Goal: Obtain resource: Download file/media

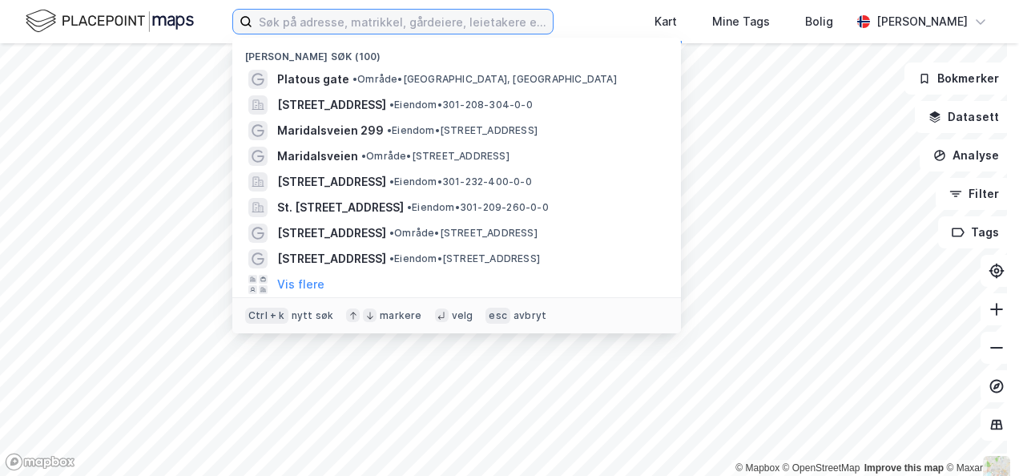
click at [300, 13] on input at bounding box center [402, 22] width 300 height 24
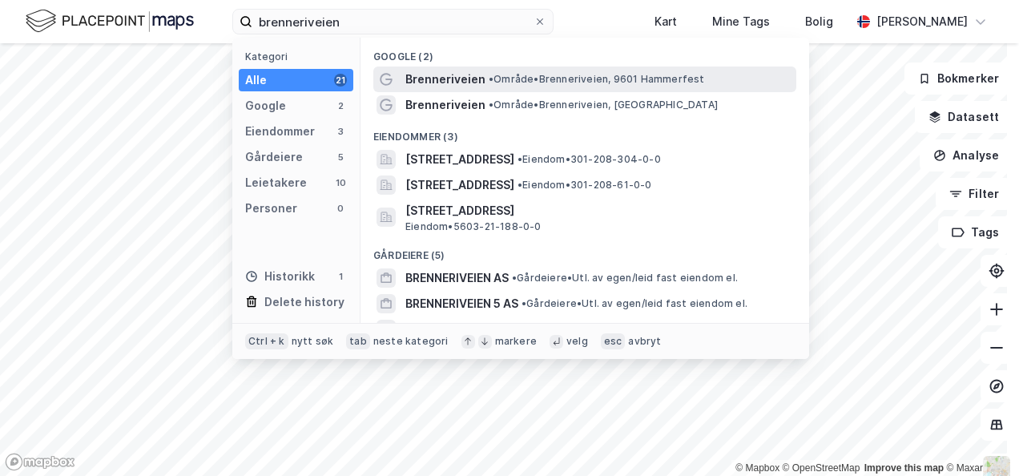
click at [455, 75] on span "Brenneriveien" at bounding box center [445, 79] width 80 height 19
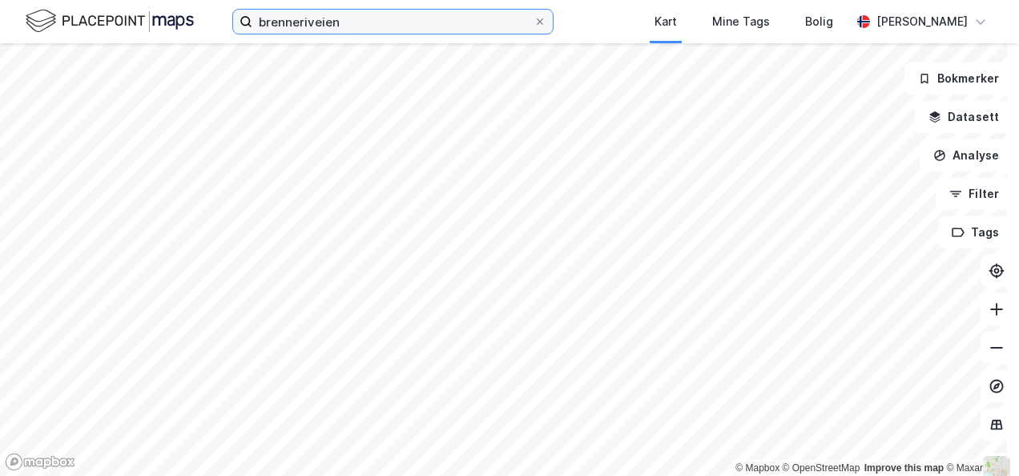
click at [409, 21] on input "brenneriveien" at bounding box center [392, 22] width 281 height 24
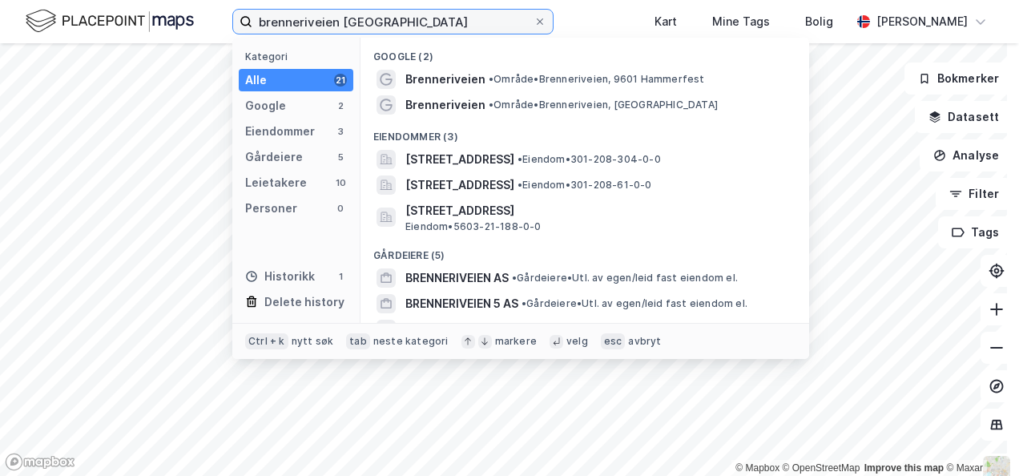
type input "brenneriveien [GEOGRAPHIC_DATA]"
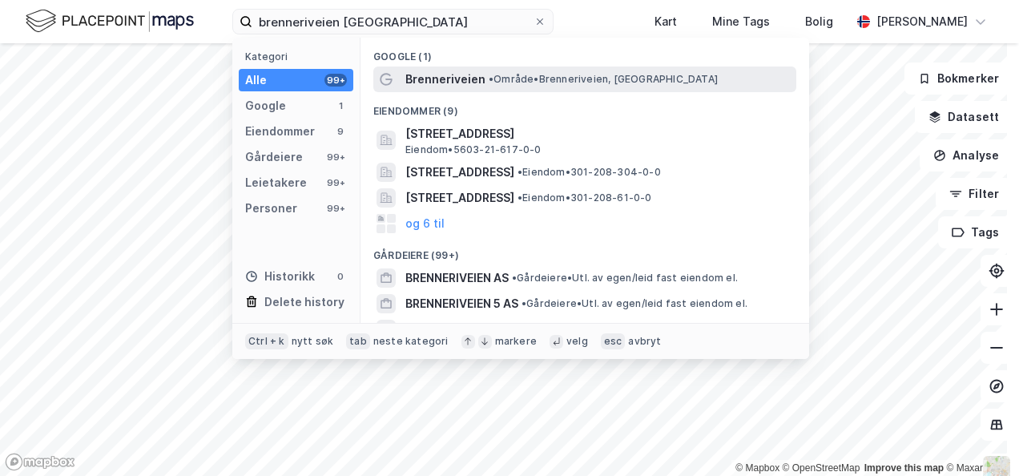
click at [442, 84] on span "Brenneriveien" at bounding box center [445, 79] width 80 height 19
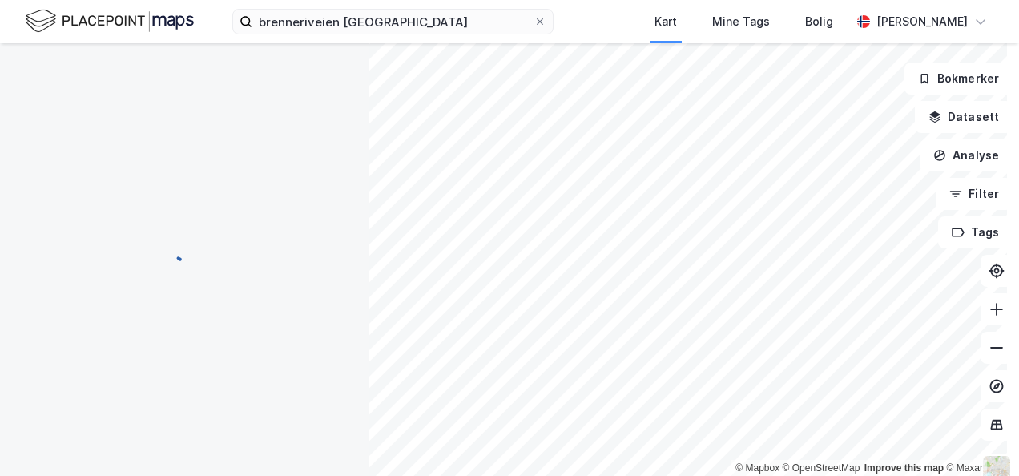
scroll to position [6, 0]
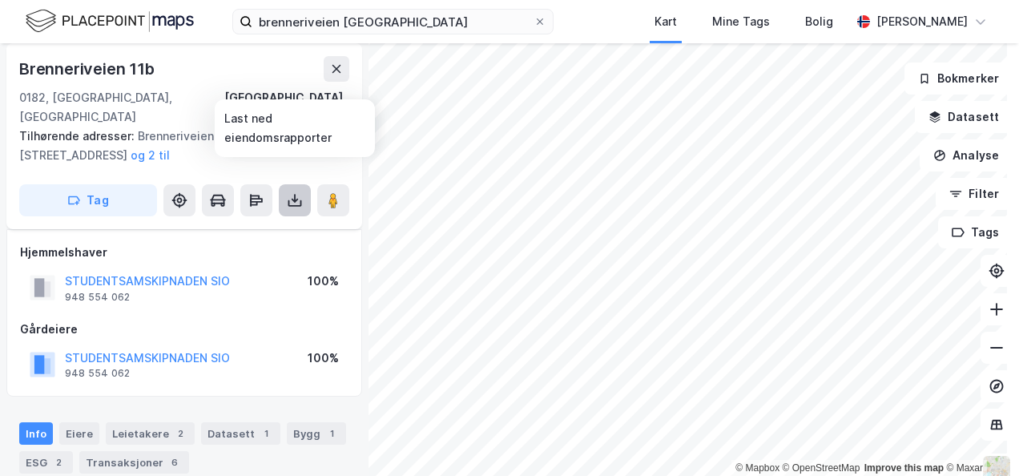
click at [292, 192] on icon at bounding box center [295, 200] width 16 height 16
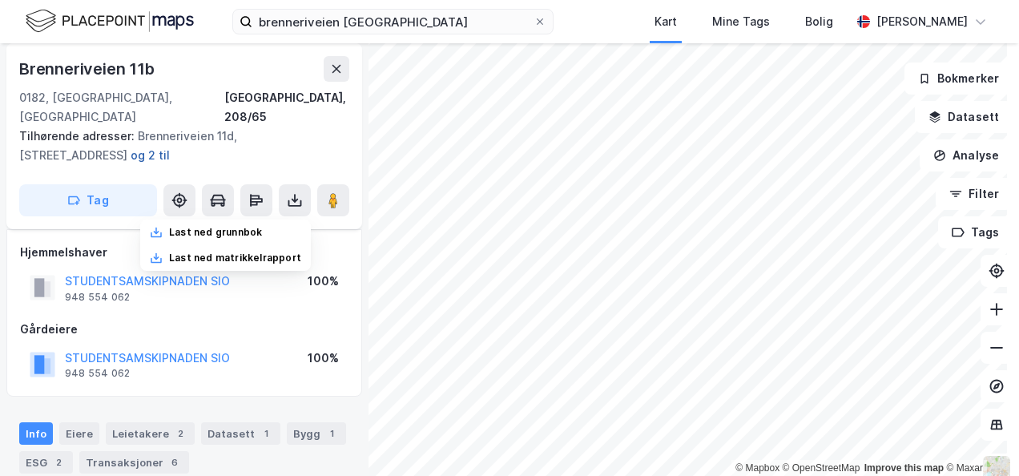
click at [0, 0] on button "og 2 til" at bounding box center [0, 0] width 0 height 0
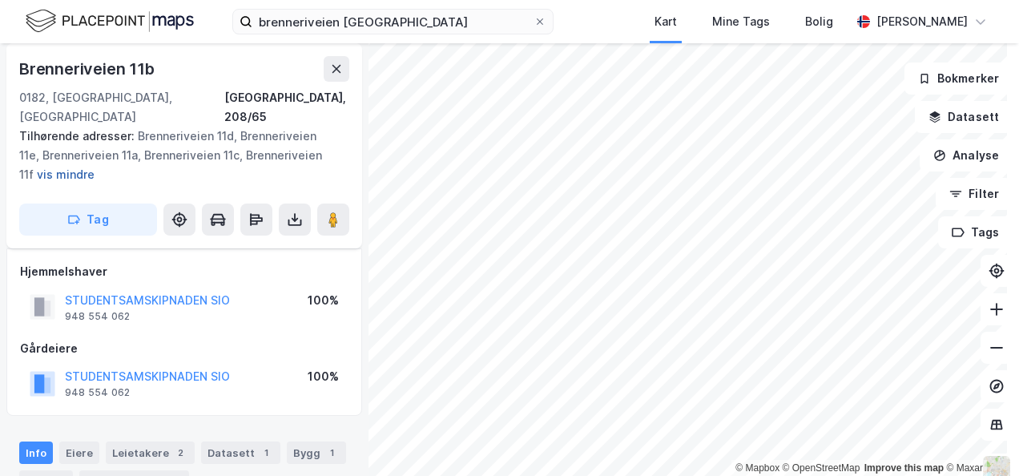
scroll to position [26, 0]
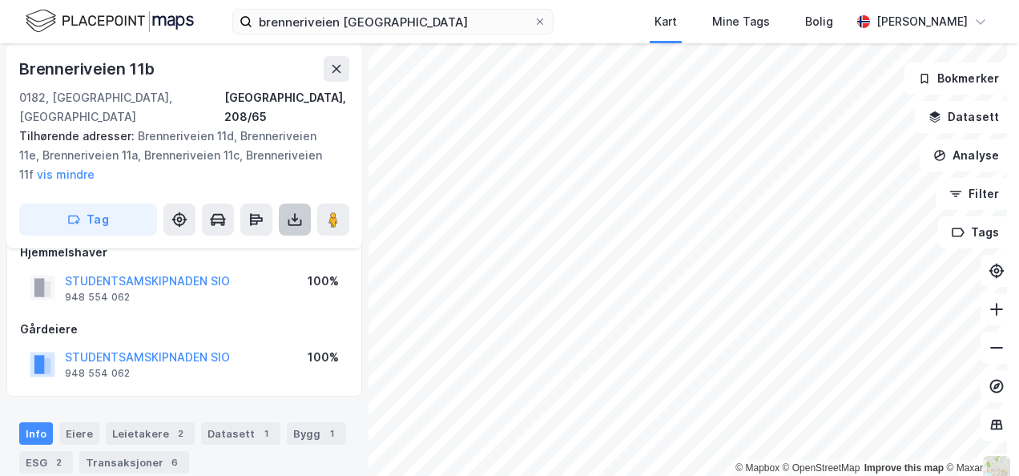
click at [290, 212] on icon at bounding box center [295, 220] width 16 height 16
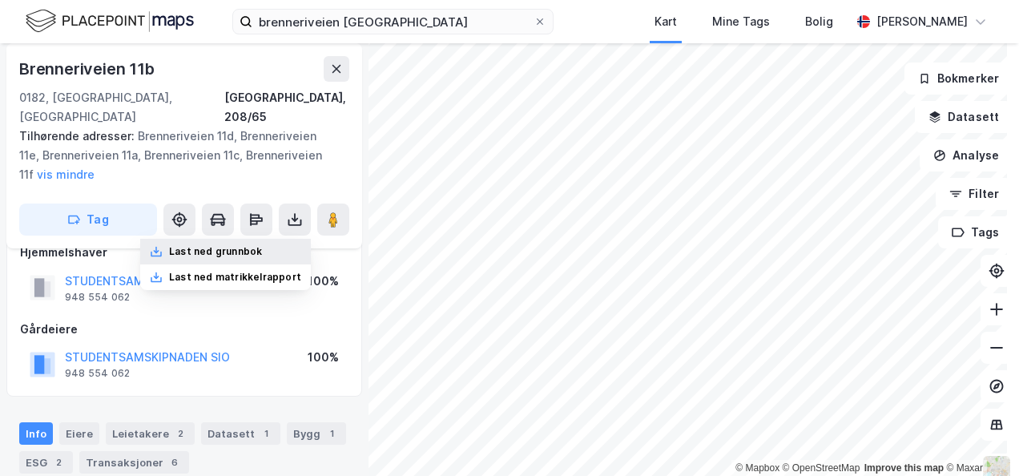
click at [228, 245] on div "Last ned grunnbok" at bounding box center [215, 251] width 93 height 13
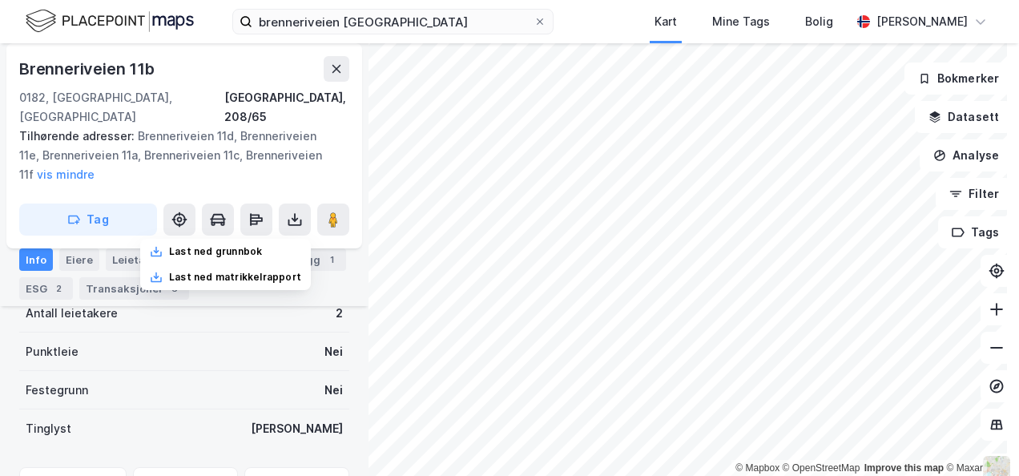
scroll to position [401, 0]
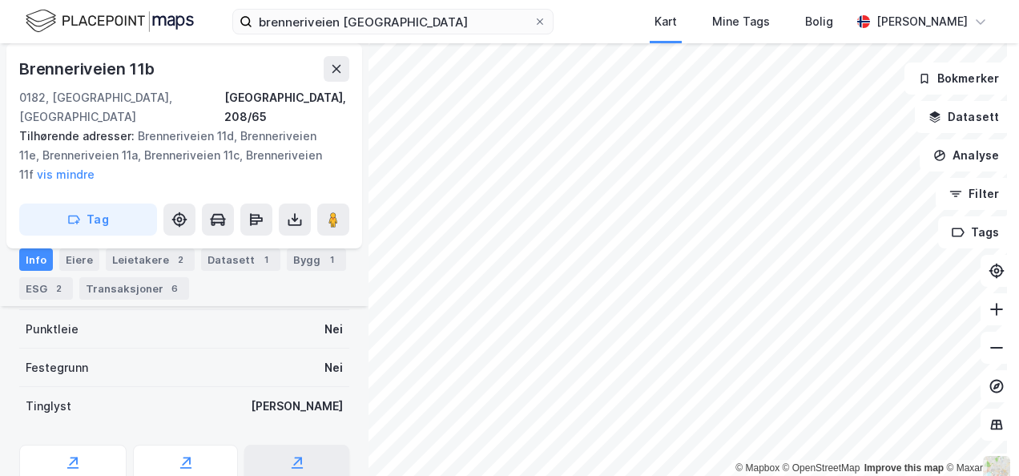
click at [293, 458] on icon at bounding box center [297, 462] width 9 height 9
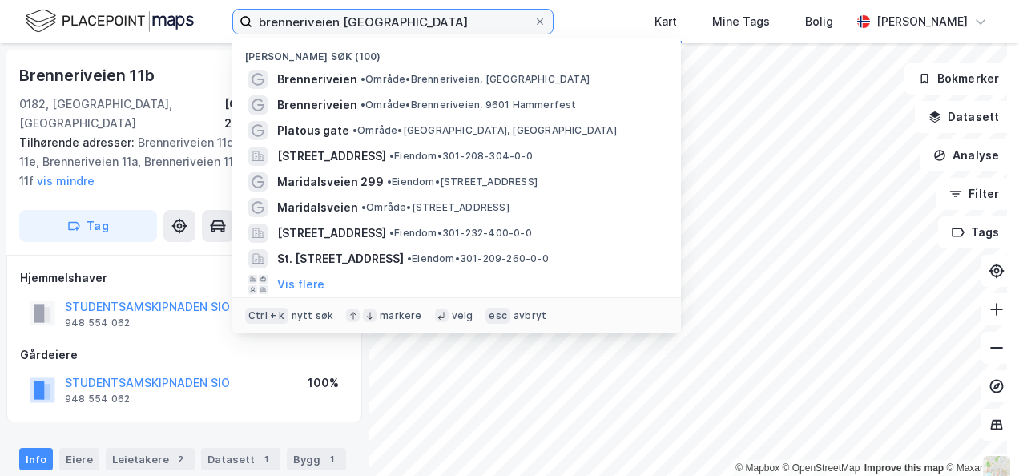
drag, startPoint x: 386, startPoint y: 24, endPoint x: 109, endPoint y: 13, distance: 277.5
click at [109, 13] on div "brenneriveien oslo Nylige søk (100) Brenneriveien • Område • Brenneriveien, Osl…" at bounding box center [509, 21] width 1019 height 43
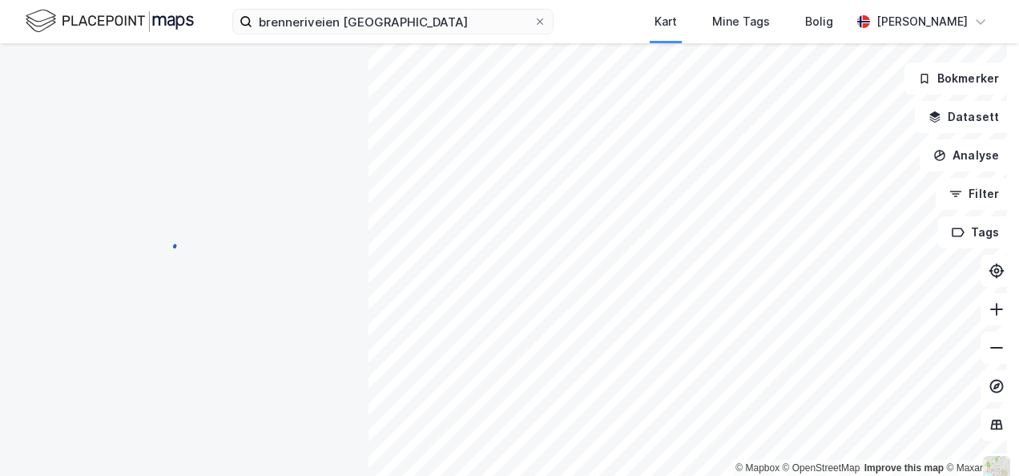
scroll to position [8, 0]
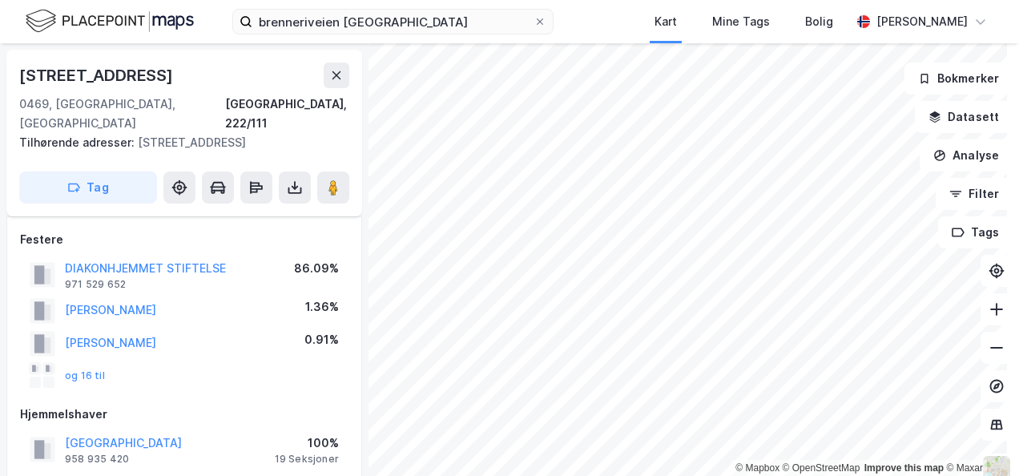
scroll to position [8, 0]
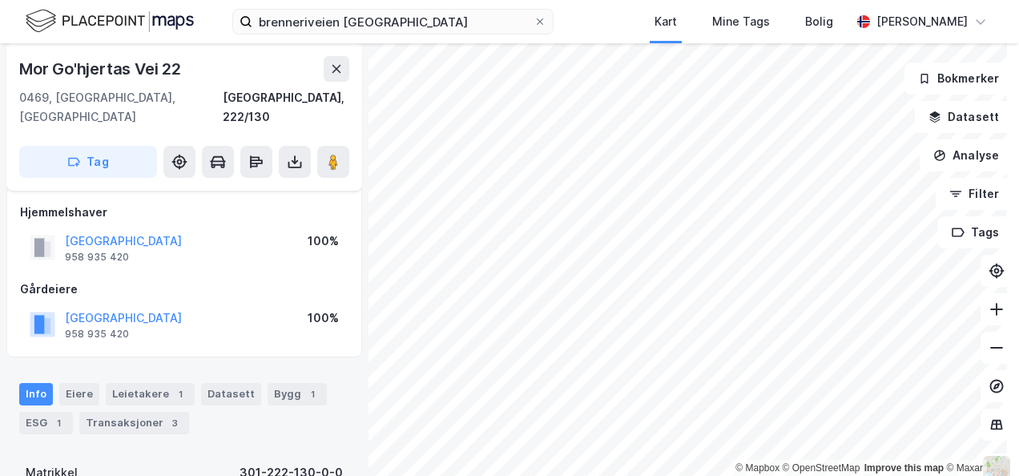
scroll to position [8, 0]
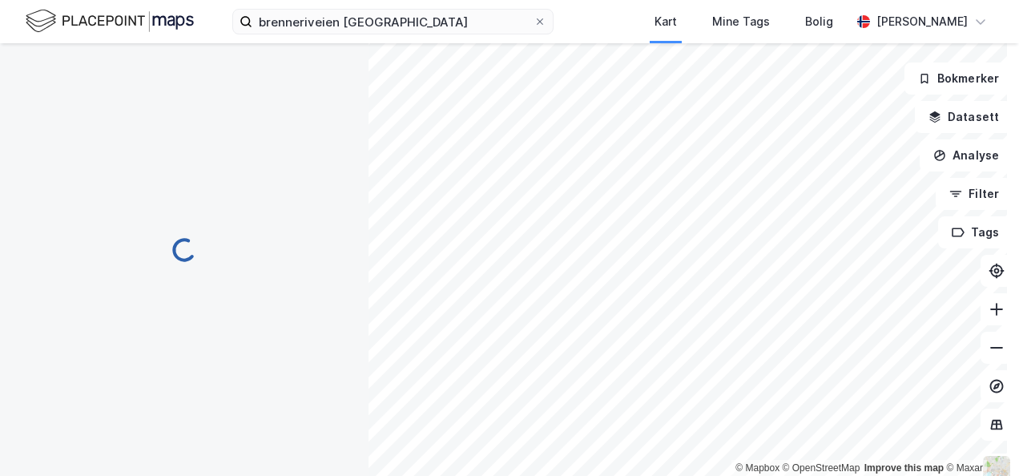
scroll to position [8, 0]
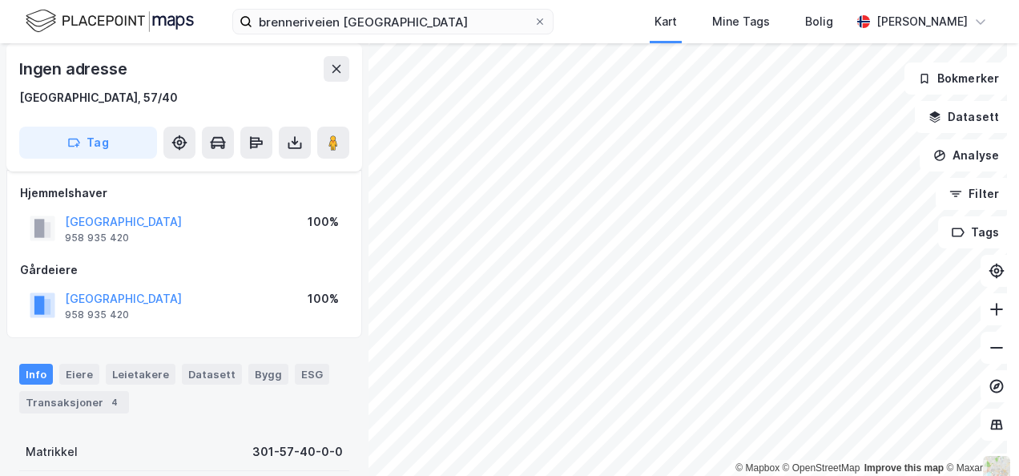
click at [606, 475] on html "brenneriveien oslo Kart Mine Tags Bolig [PERSON_NAME] © Mapbox © OpenStreetMap …" at bounding box center [509, 238] width 1019 height 476
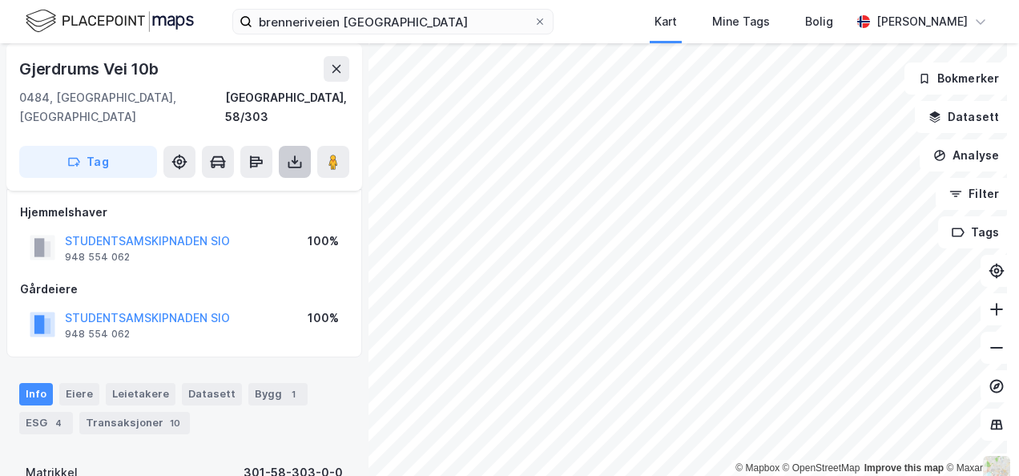
click at [296, 154] on icon at bounding box center [295, 162] width 16 height 16
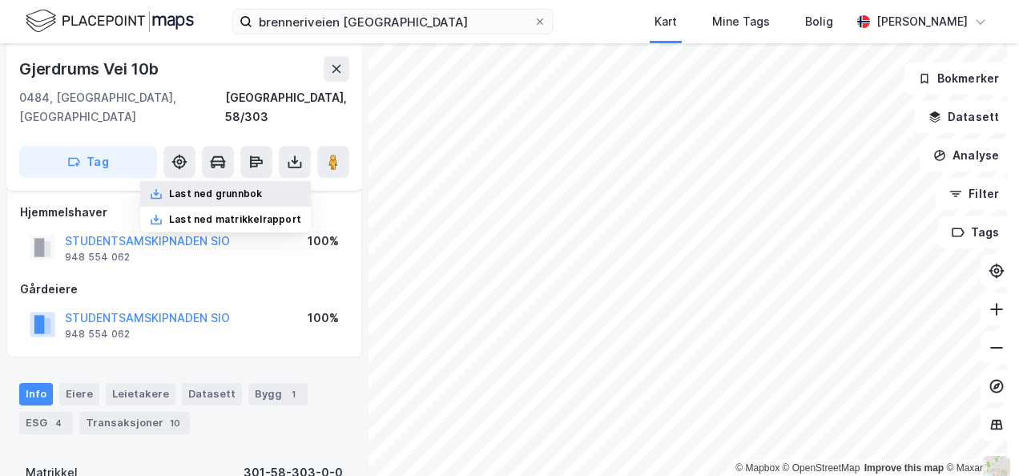
click at [228, 188] on div "Last ned grunnbok" at bounding box center [215, 194] width 93 height 13
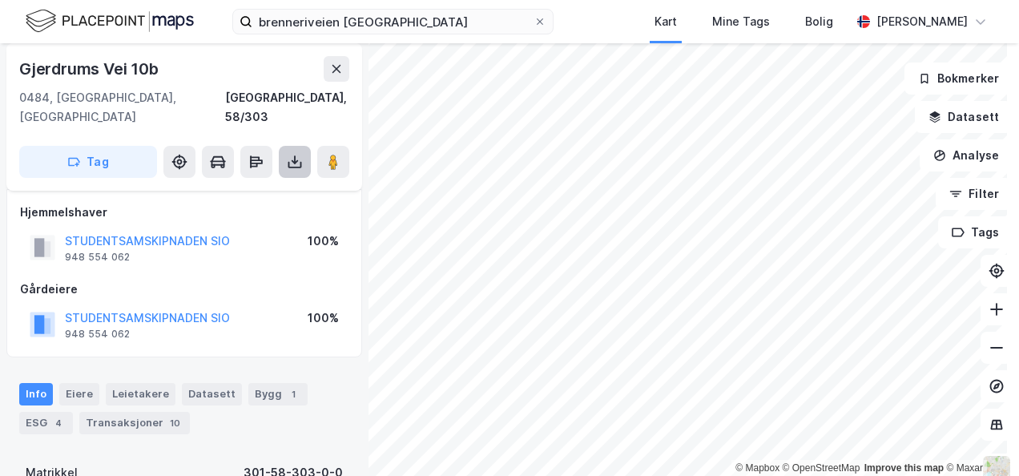
click at [291, 154] on icon at bounding box center [295, 162] width 16 height 16
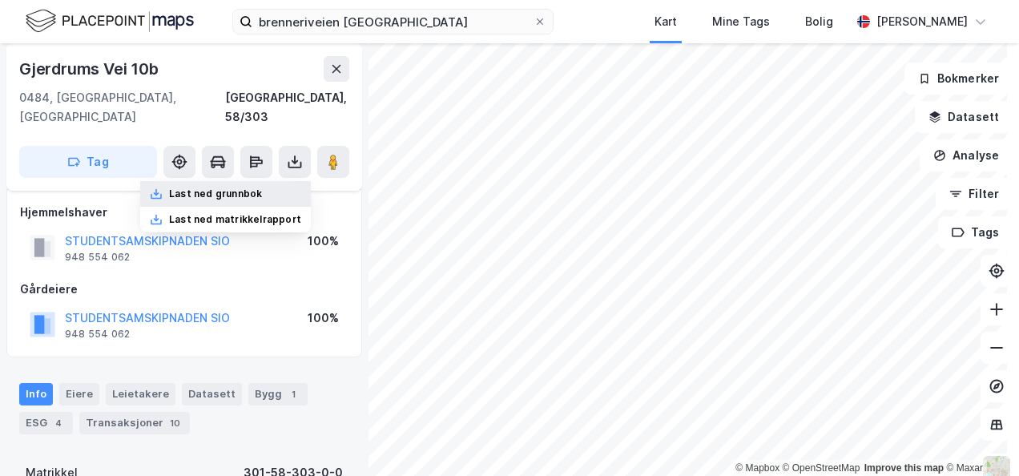
click at [245, 188] on div "Last ned grunnbok" at bounding box center [215, 194] width 93 height 13
